Goal: Use online tool/utility: Utilize a website feature to perform a specific function

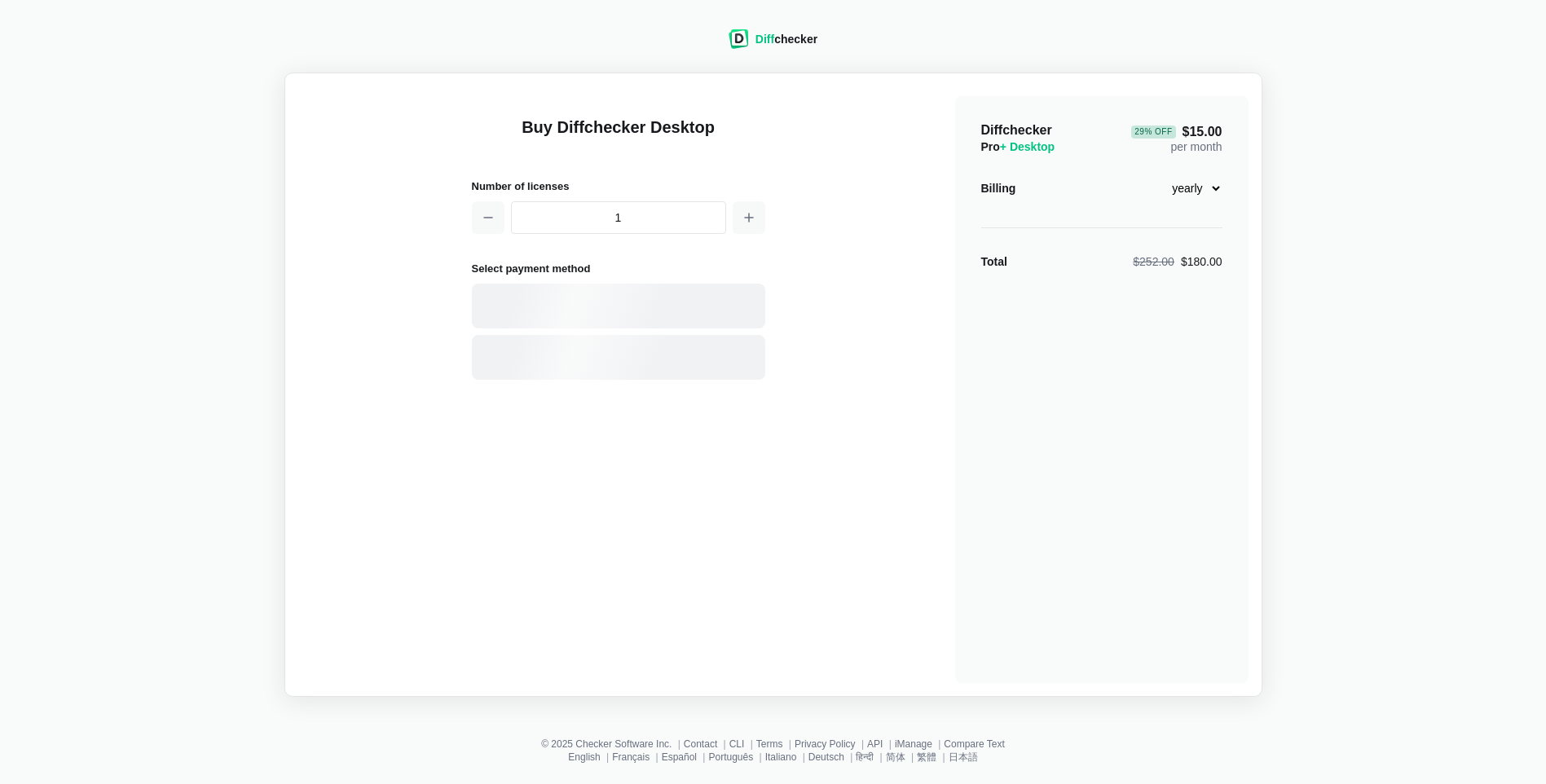
click at [761, 33] on span "Diff" at bounding box center [764, 39] width 19 height 13
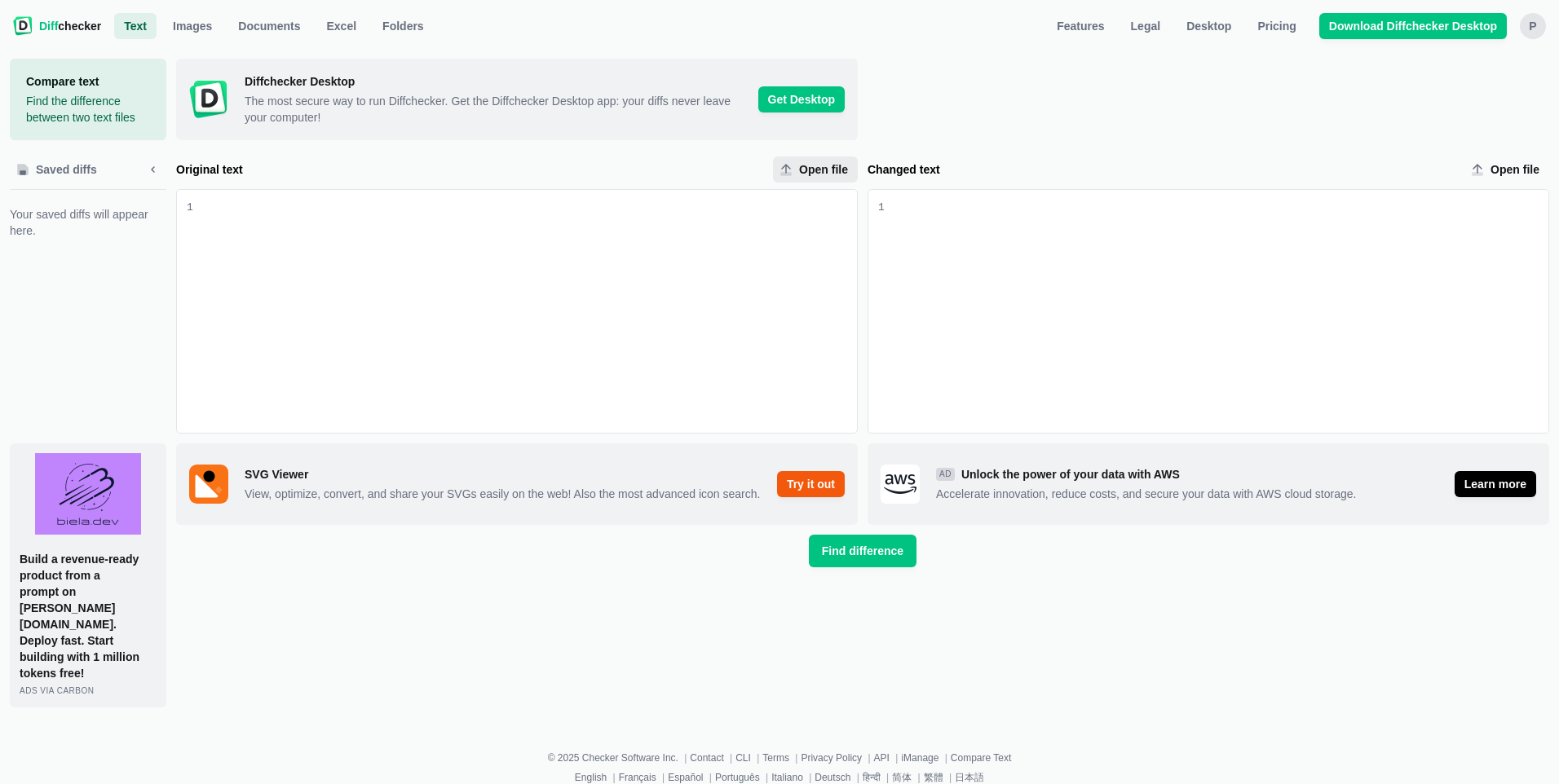
click at [820, 169] on span "Open file" at bounding box center [824, 169] width 56 height 16
click at [820, 169] on input "Open file" at bounding box center [815, 169] width 85 height 26
type input "C:\fakepath\GetActionPDFDEMO3.pdf"
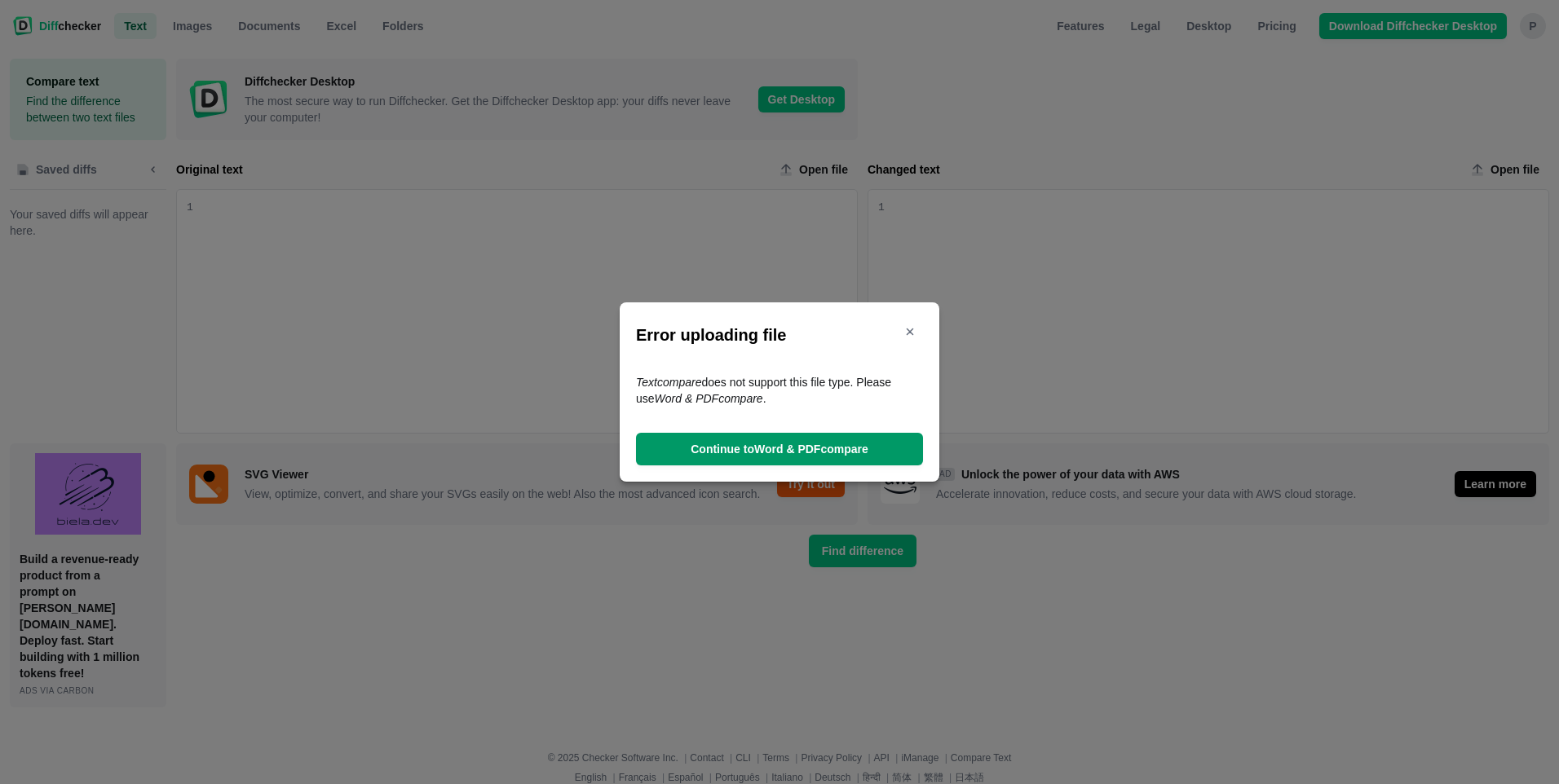
click at [783, 455] on span "Continue to Word & PDF compare" at bounding box center [780, 449] width 184 height 16
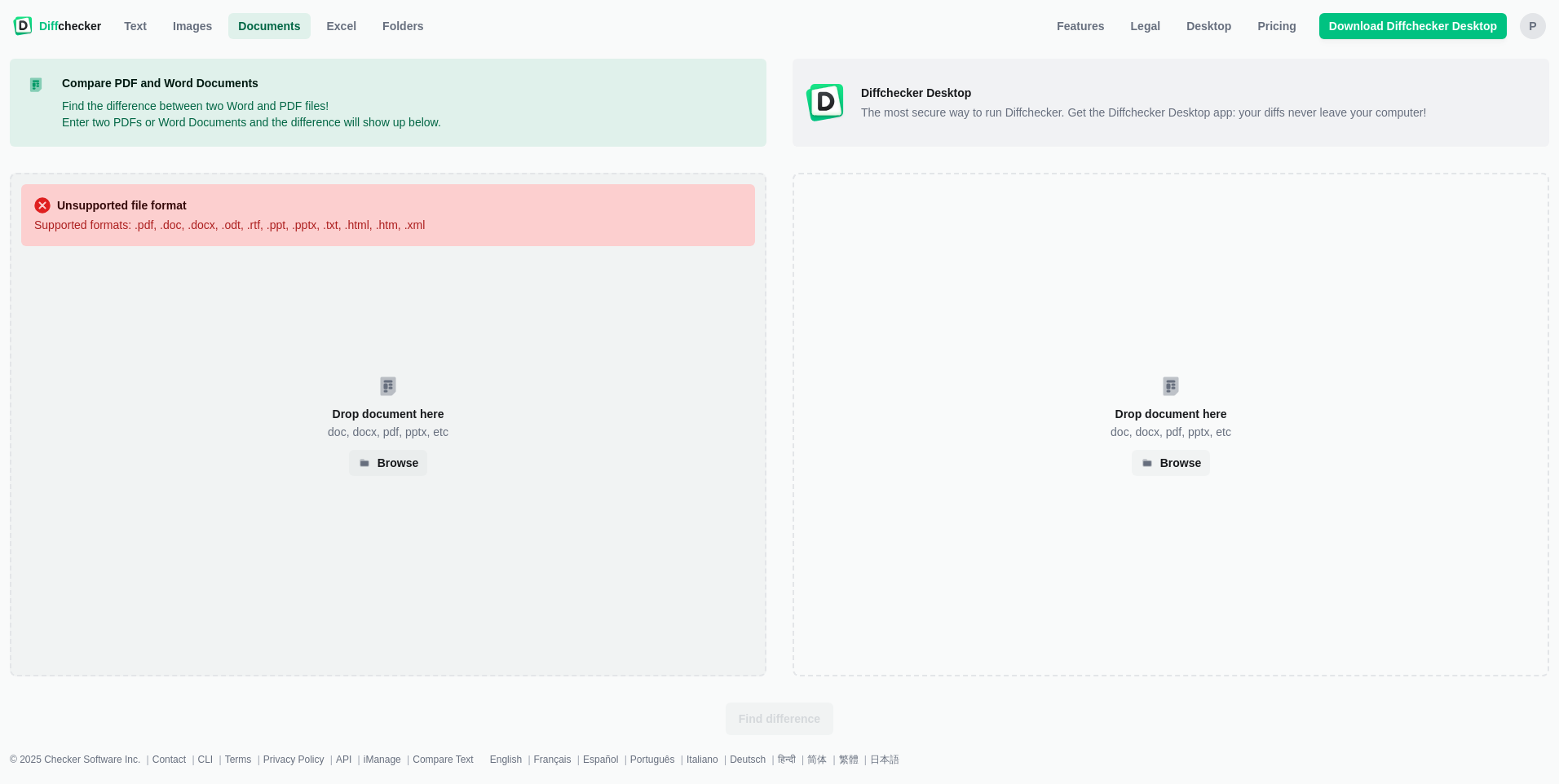
click at [467, 437] on div "Unsupported file format Supported formats: .pdf, .doc, .docx, .odt, .rtf, .ppt,…" at bounding box center [388, 424] width 757 height 504
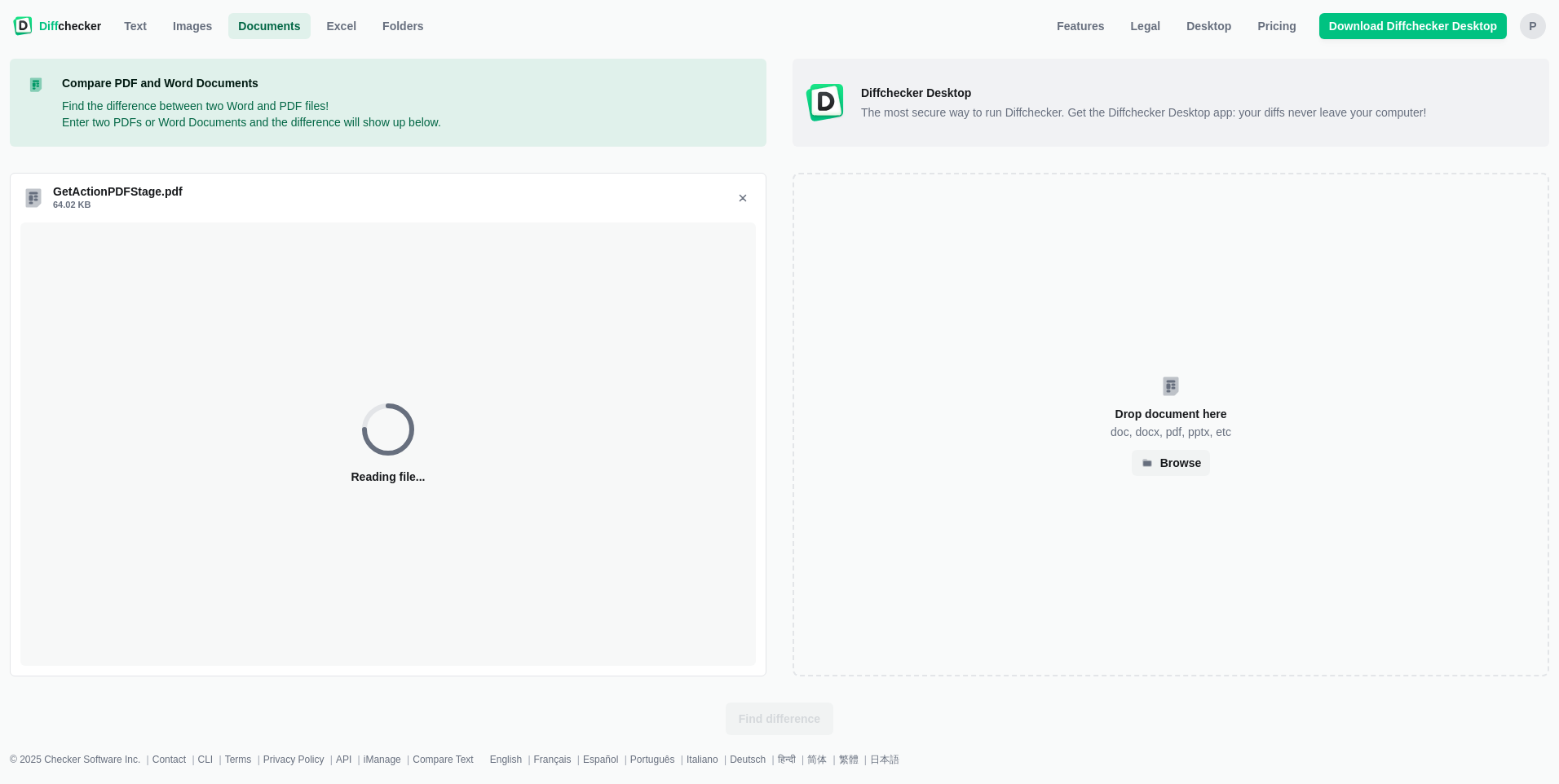
select select "2"
click at [1120, 414] on div "Drop document here doc, docx, pdf, pptx, etc Browse" at bounding box center [1170, 424] width 757 height 504
select select "2"
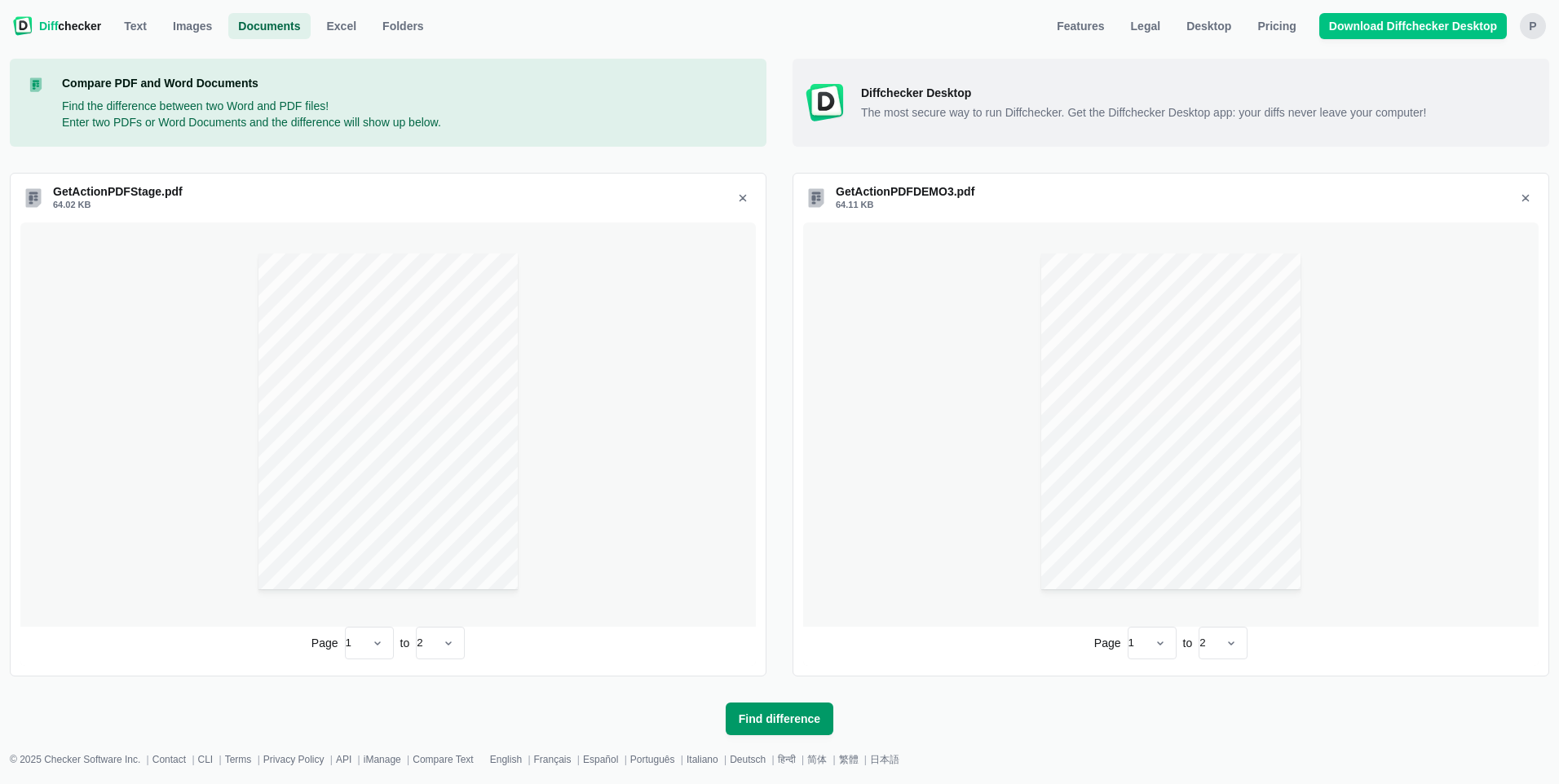
click at [739, 724] on span "Find difference" at bounding box center [780, 719] width 88 height 16
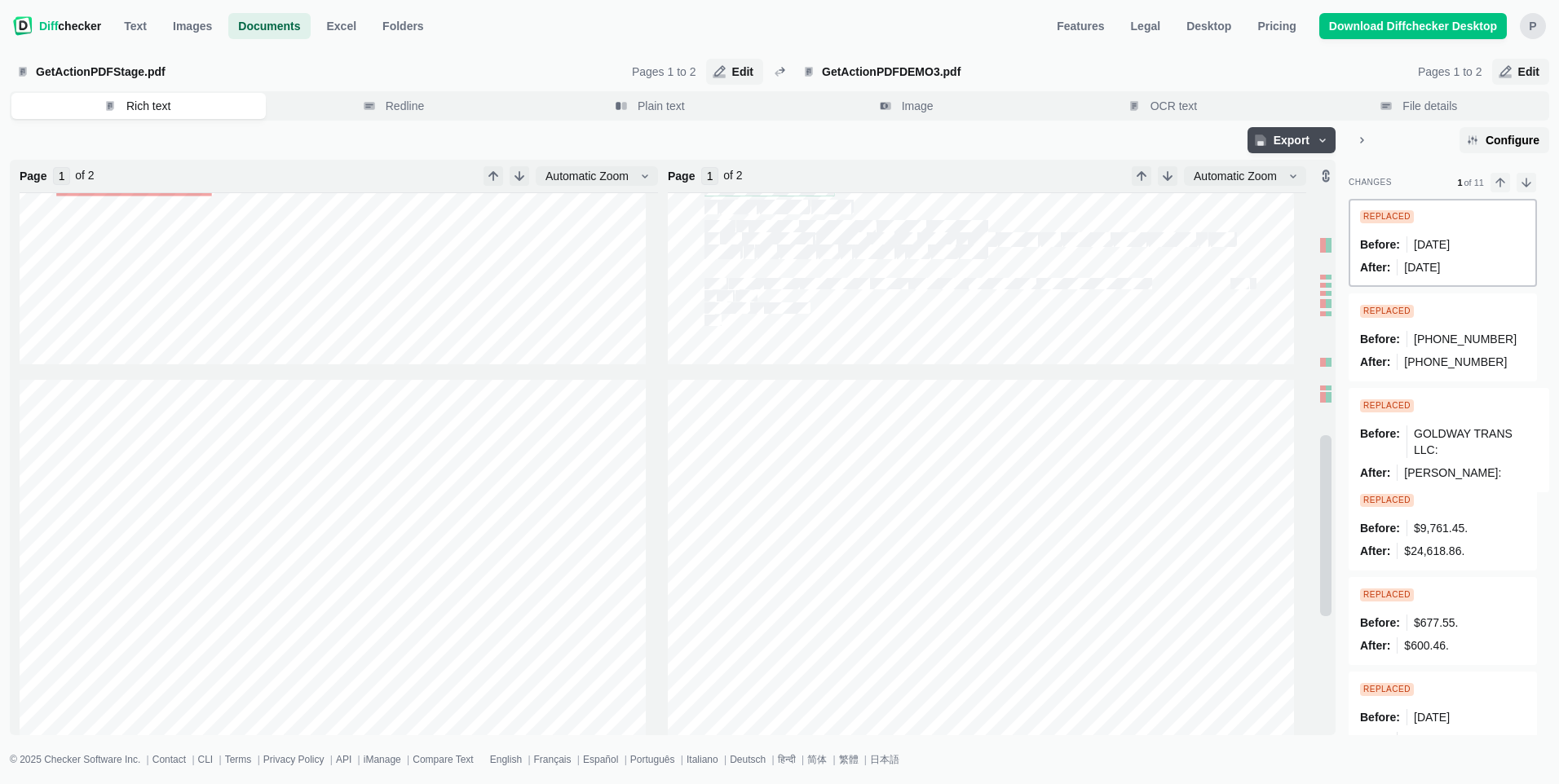
scroll to position [733, 0]
type input "2"
type input "1"
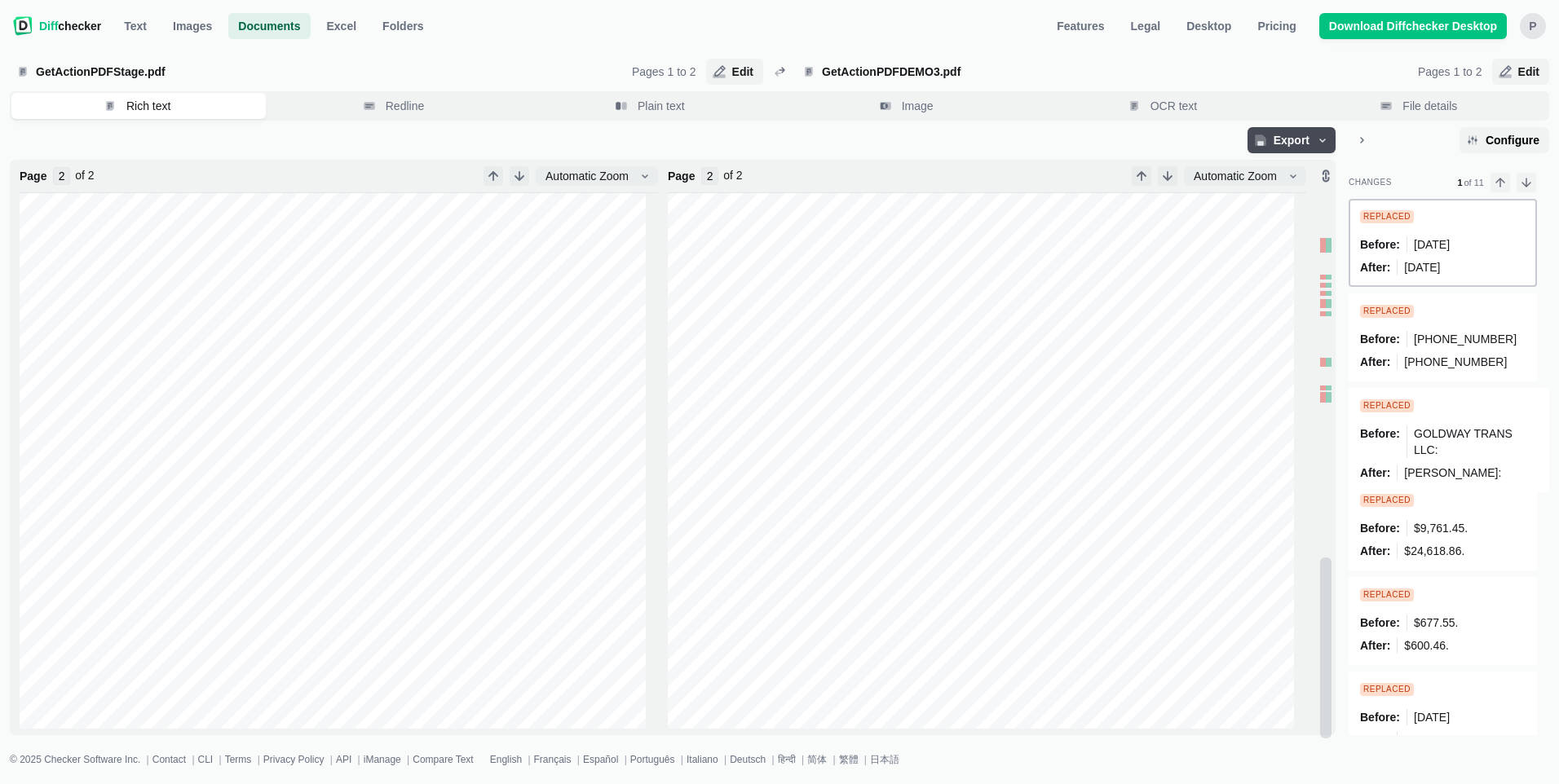
type input "1"
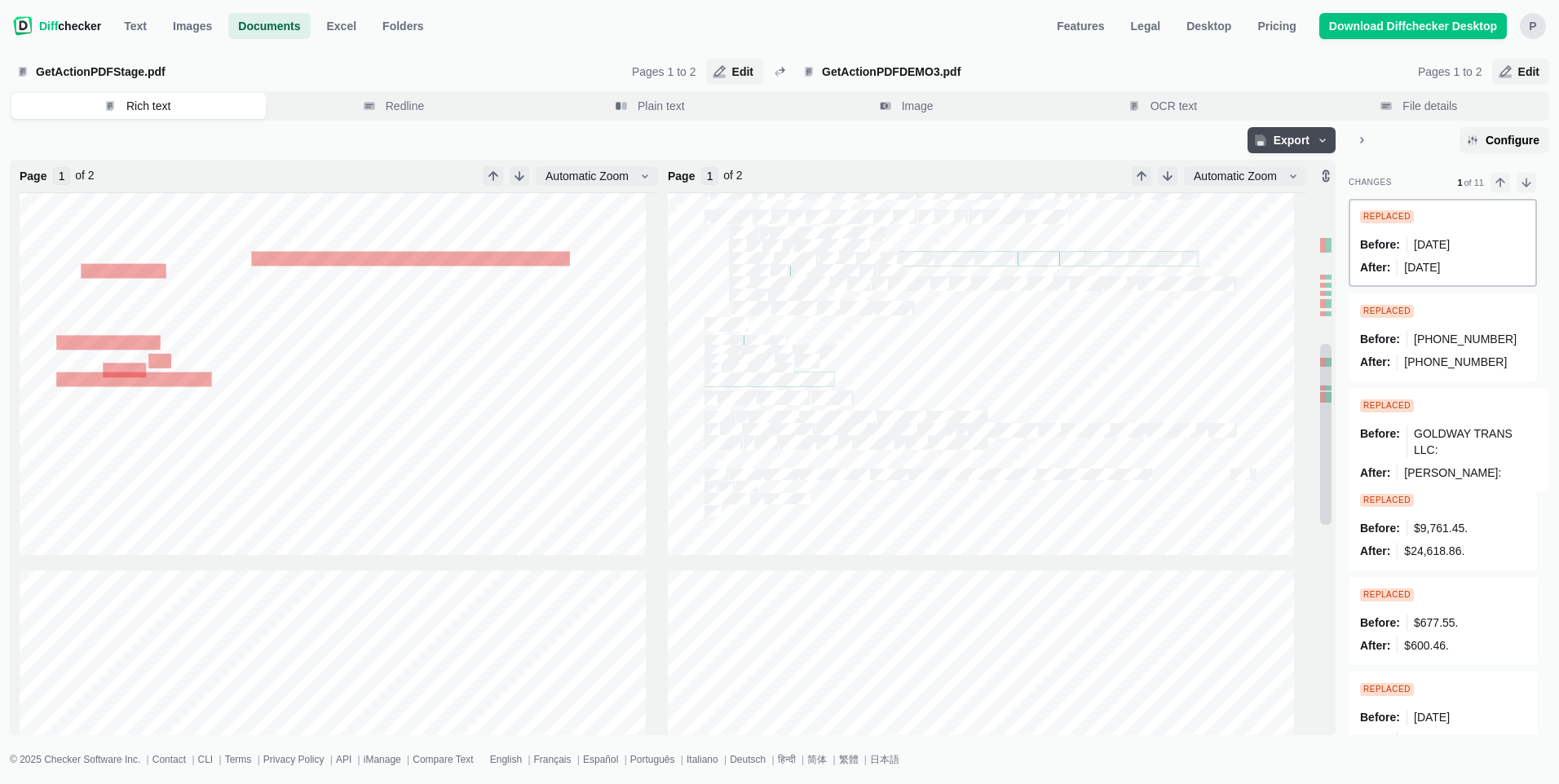
scroll to position [543, 0]
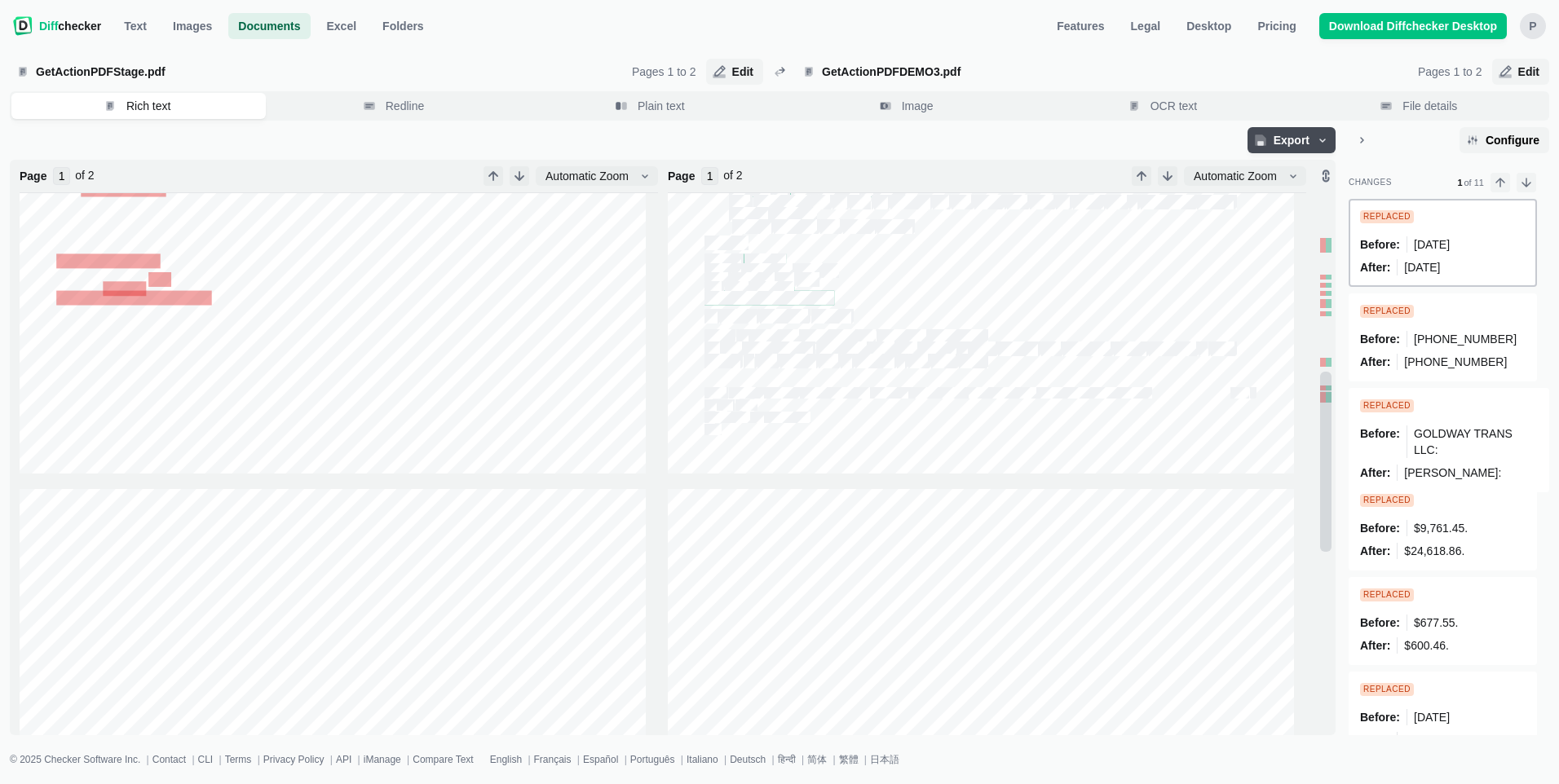
type input "2"
